Goal: Task Accomplishment & Management: Use online tool/utility

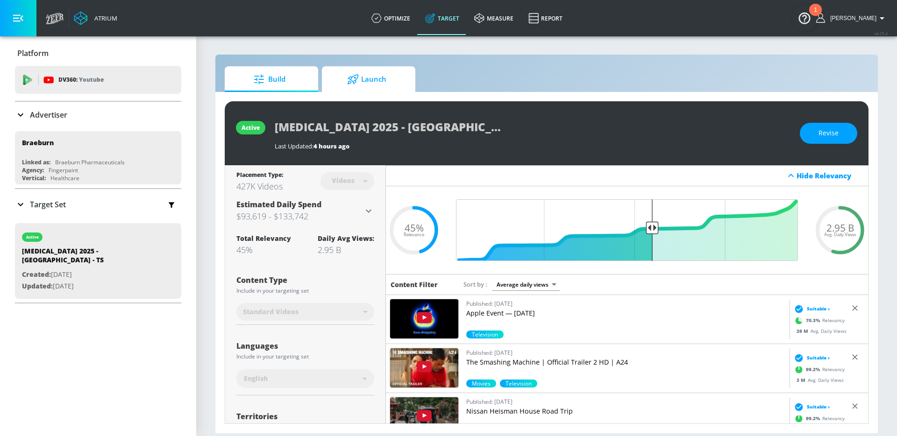
click at [377, 79] on span "Launch" at bounding box center [366, 79] width 71 height 22
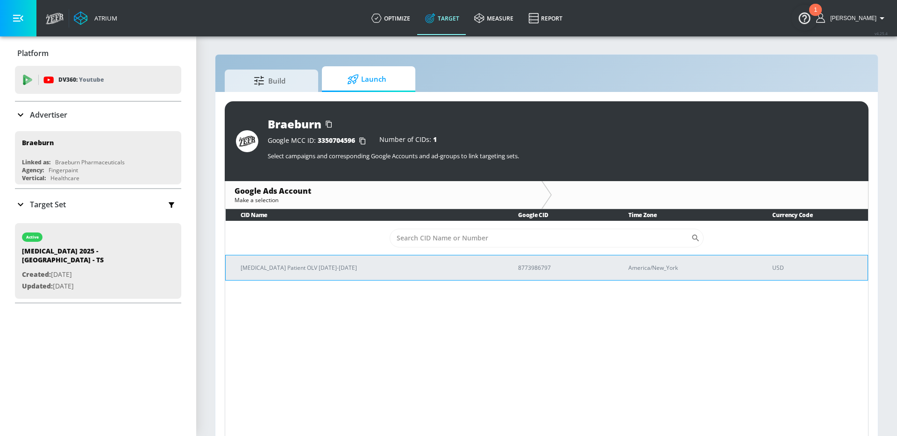
click at [337, 263] on p "BRIXADI Patient OLV Sep-Dec 2025" at bounding box center [368, 268] width 255 height 10
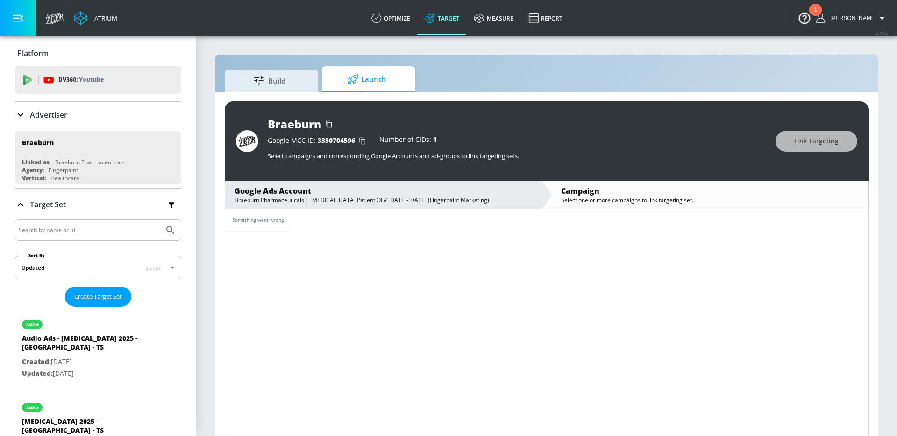
click at [118, 120] on div "Advertiser" at bounding box center [98, 114] width 166 height 11
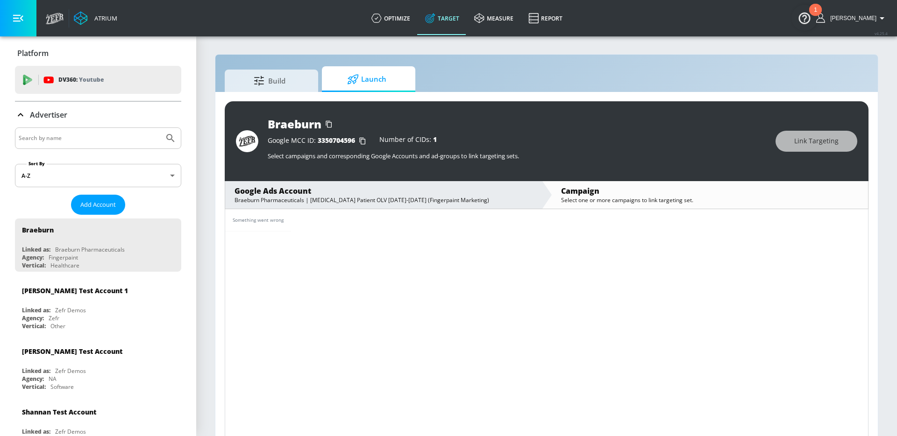
click at [72, 137] on input "Search by name" at bounding box center [90, 138] width 142 height 12
type input "braeburn"
click at [160, 128] on button "Submit Search" at bounding box center [170, 138] width 21 height 21
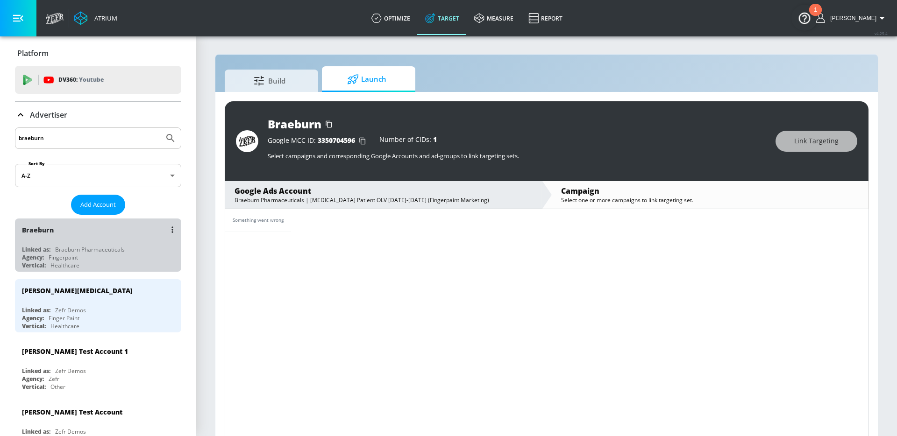
click at [136, 267] on div "Vertical: Healthcare" at bounding box center [100, 266] width 157 height 8
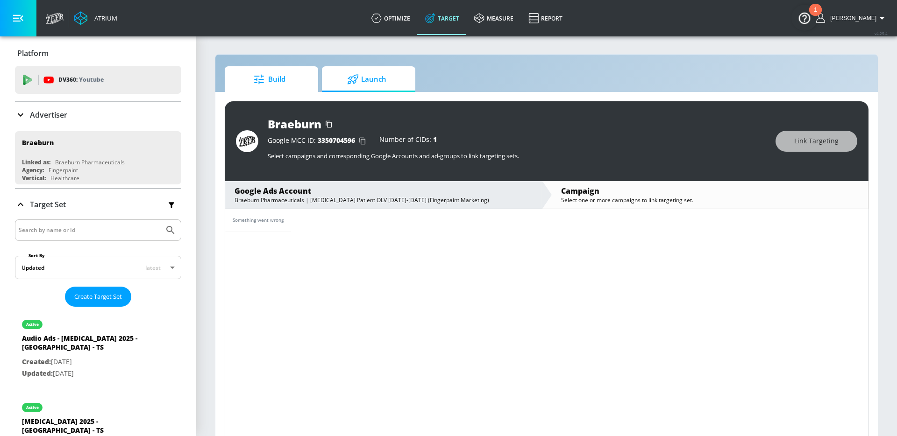
click at [286, 89] on span "Build" at bounding box center [269, 79] width 71 height 22
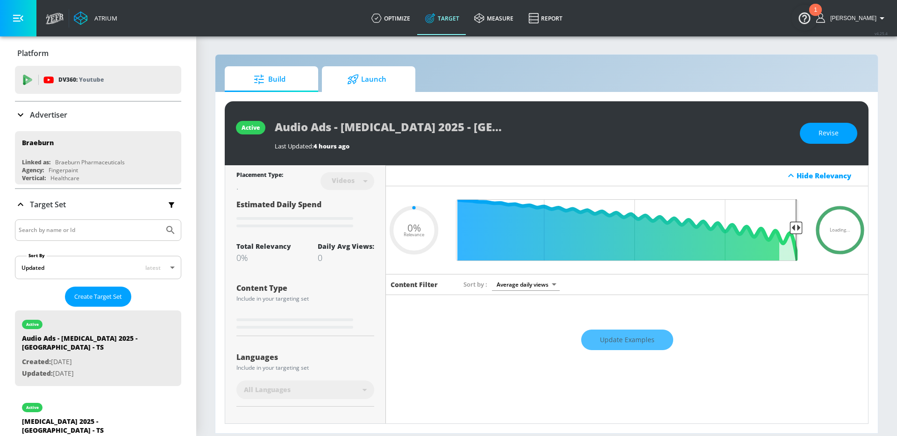
type input "0.45"
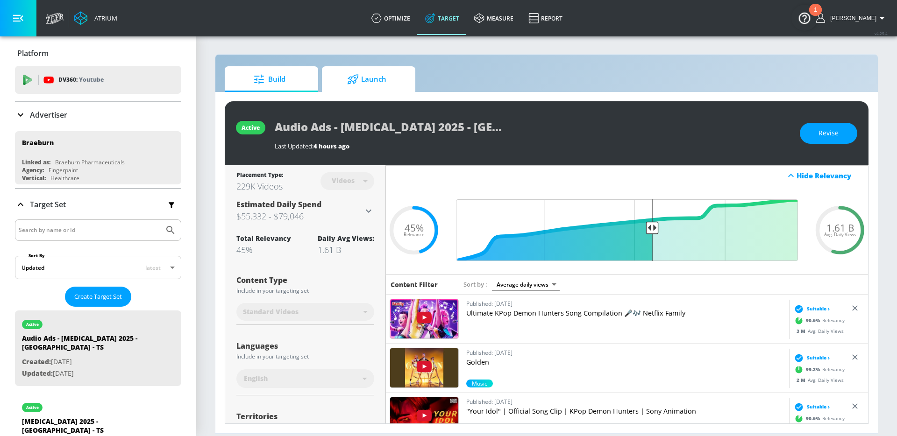
click at [398, 66] on link "Launch" at bounding box center [368, 79] width 93 height 26
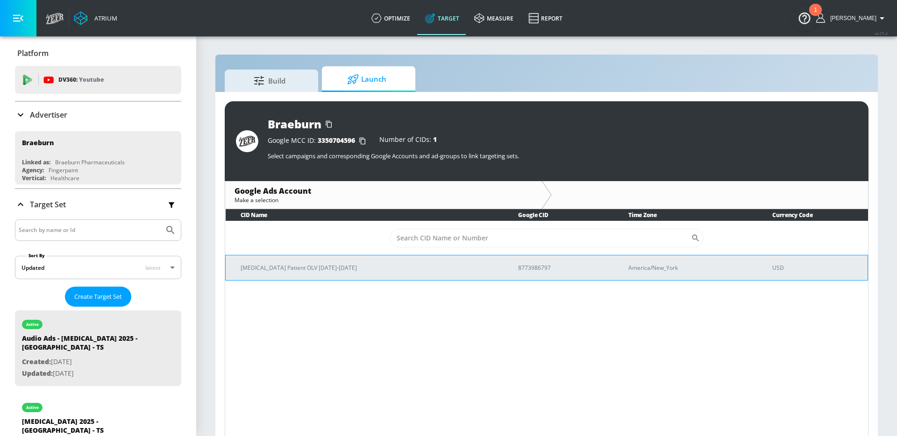
click at [338, 259] on td "BRIXADI Patient OLV Sep-Dec 2025" at bounding box center [365, 267] width 278 height 25
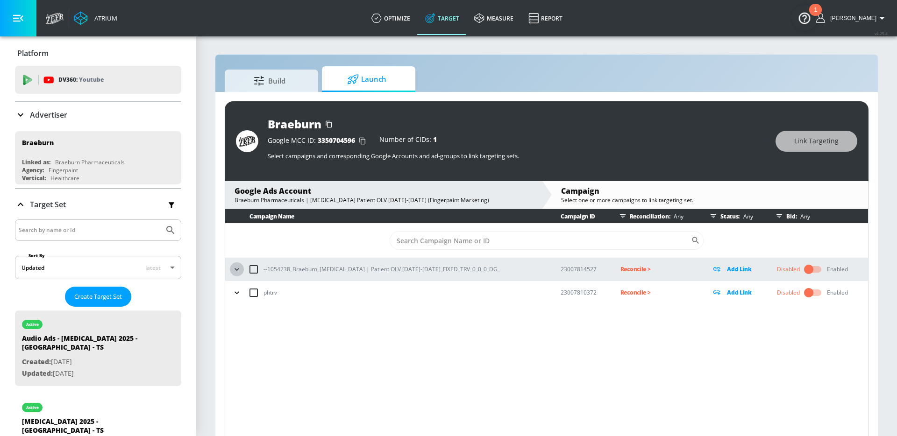
click at [237, 271] on icon "button" at bounding box center [236, 269] width 9 height 9
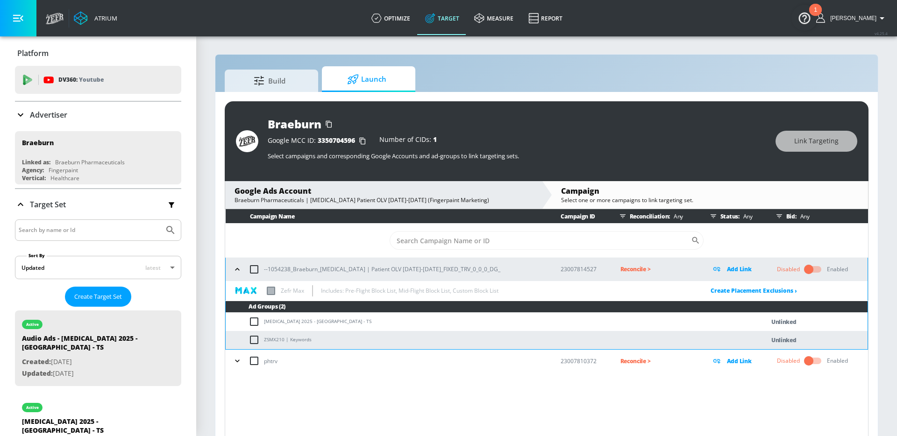
scroll to position [14, 0]
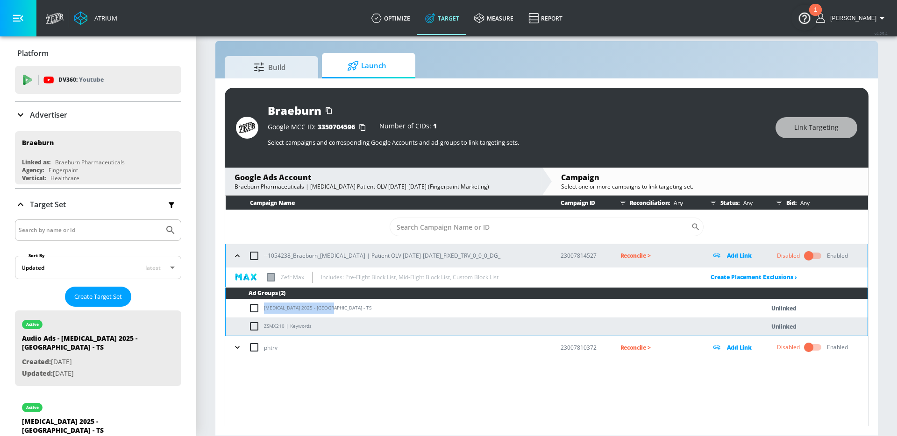
drag, startPoint x: 325, startPoint y: 308, endPoint x: 265, endPoint y: 309, distance: 59.8
click at [265, 309] on td "Brixadi 2025 - Braeburn - TS" at bounding box center [486, 308] width 520 height 18
copy td "Brixadi 2025 - Braeburn - TS"
click at [251, 308] on input "checkbox" at bounding box center [256, 308] width 15 height 11
checkbox input "true"
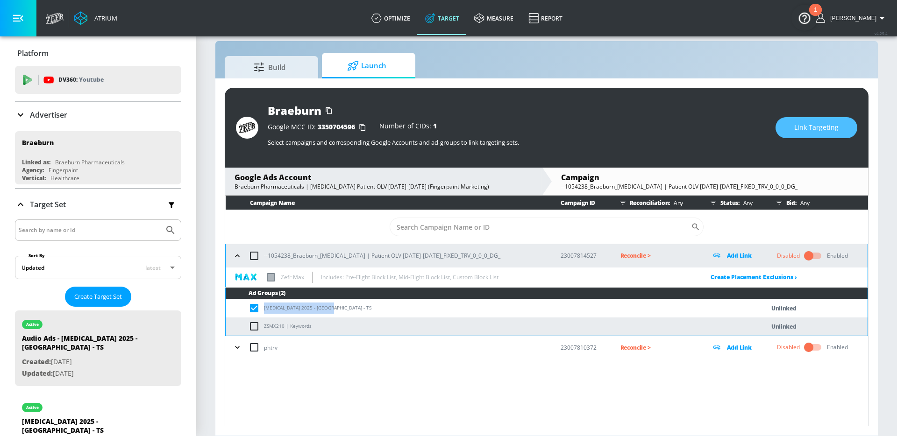
click at [787, 127] on button "Link Targeting" at bounding box center [816, 127] width 82 height 21
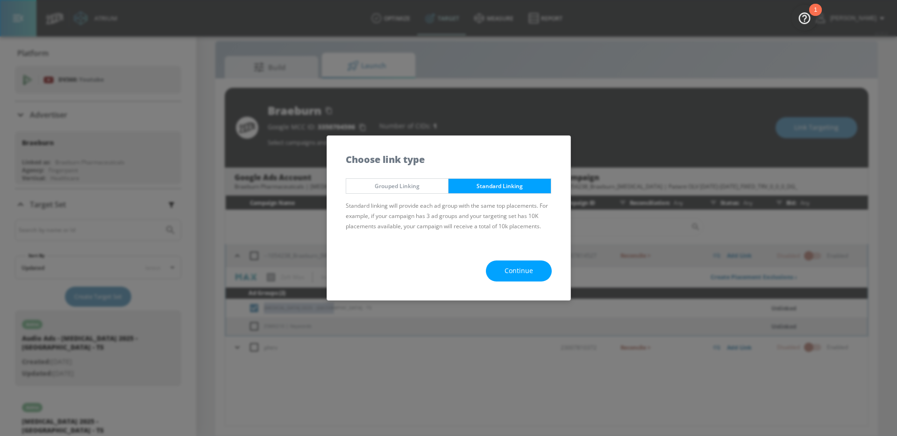
click at [522, 279] on button "Continue" at bounding box center [519, 271] width 66 height 21
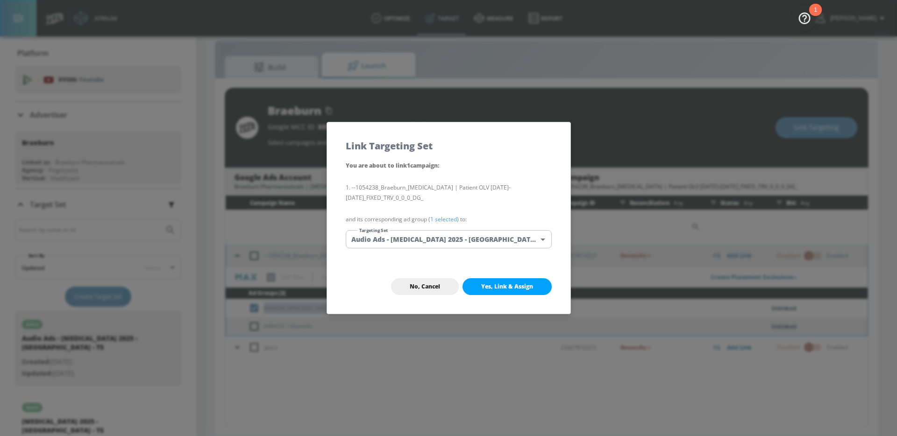
click at [474, 243] on body "Atrium optimize Target measure Report optimize Target measure Report v 4.25.4 A…" at bounding box center [448, 211] width 897 height 450
click at [425, 274] on li "Brixadi 2025 - Braeburn - TS" at bounding box center [449, 272] width 206 height 15
type input "8d54ae7b-67ad-4b93-9de0-9d3c4f2bf9de"
click at [436, 206] on p "--1054238_Braeburn_Brixadi | Patient OLV Sep-Dec 2025_FIXED_TRV_0_0_0_DG_" at bounding box center [449, 193] width 206 height 32
click at [498, 292] on button "Yes, Link & Assign" at bounding box center [506, 286] width 89 height 17
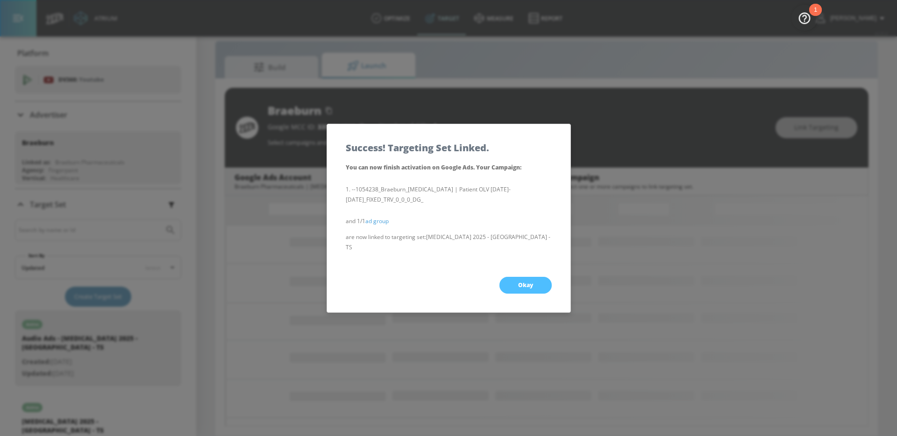
click at [504, 280] on button "Okay" at bounding box center [525, 285] width 52 height 17
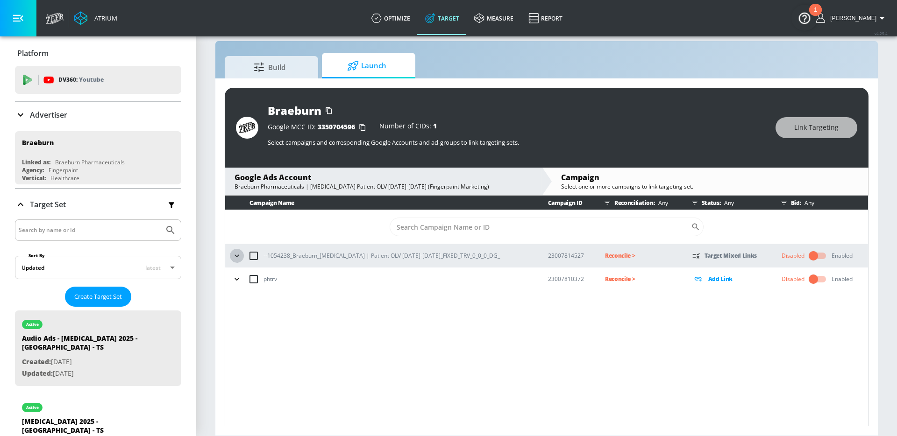
click at [237, 254] on icon "button" at bounding box center [236, 255] width 9 height 9
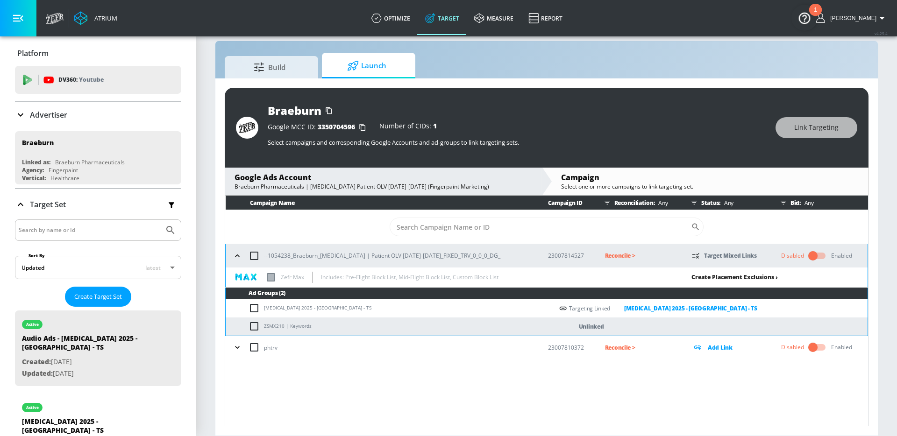
click at [725, 278] on link "Create Placement Exclusions ›" at bounding box center [734, 277] width 86 height 8
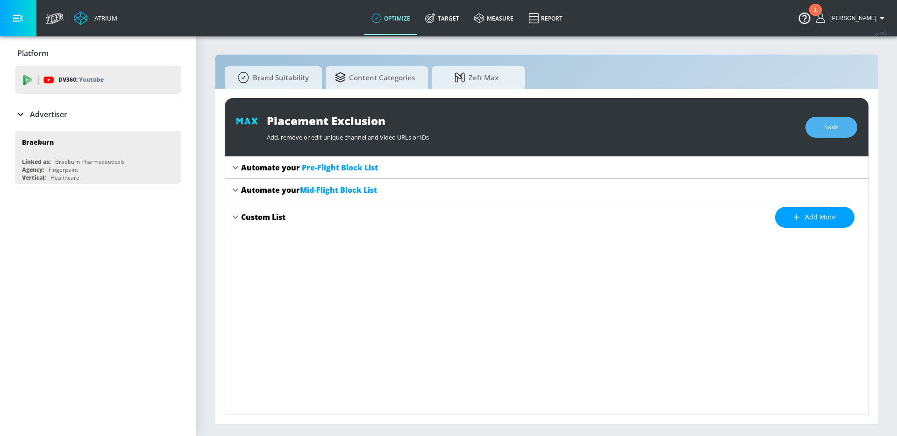
click at [840, 129] on button "Save" at bounding box center [831, 127] width 52 height 21
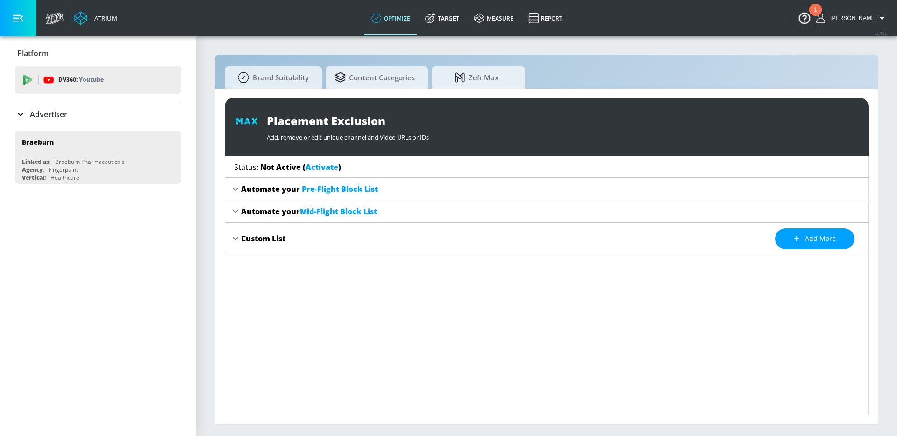
click at [330, 171] on link "Activate" at bounding box center [322, 167] width 33 height 10
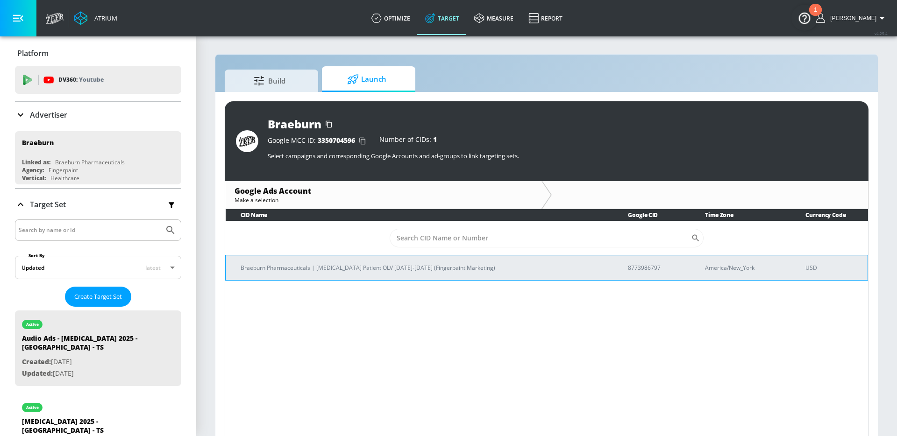
click at [353, 263] on p "Braeburn Pharmaceuticals | BRIXADI Patient OLV Sep-Dec 2025 (Fingerpaint Market…" at bounding box center [423, 268] width 365 height 10
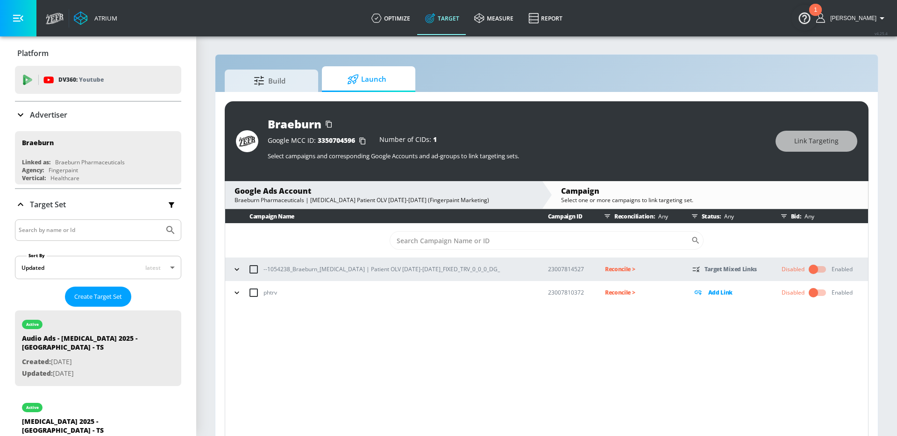
click at [239, 270] on icon "button" at bounding box center [236, 269] width 9 height 9
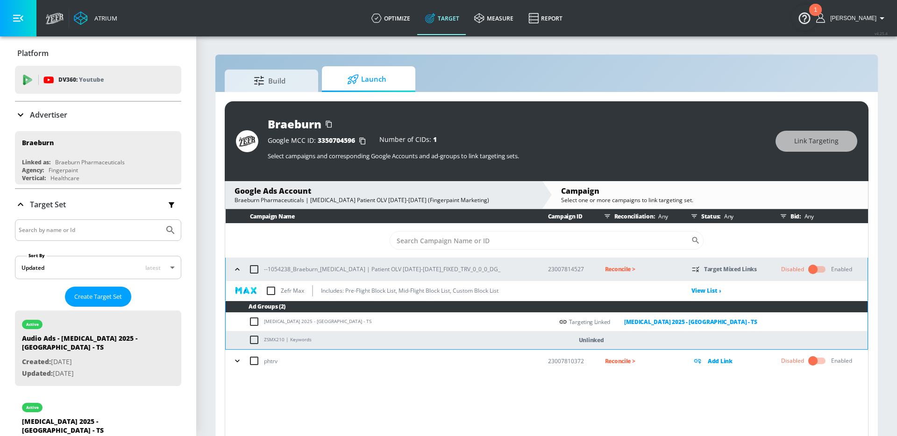
click at [270, 289] on input "checkbox" at bounding box center [271, 291] width 20 height 20
checkbox input "true"
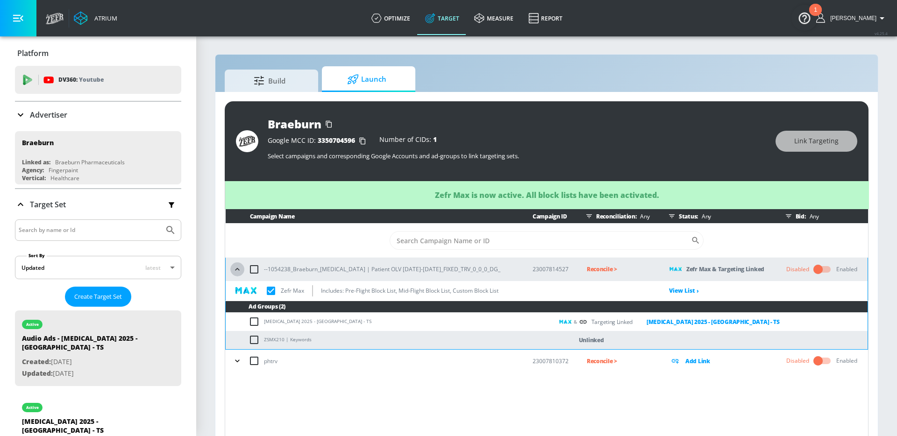
click at [230, 269] on button "button" at bounding box center [237, 270] width 14 height 14
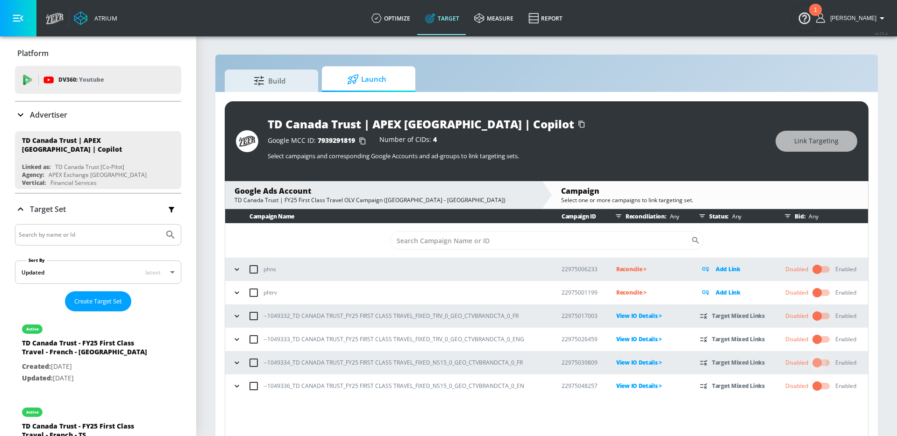
click at [821, 364] on input "checkbox" at bounding box center [816, 363] width 53 height 18
